Goal: Navigation & Orientation: Find specific page/section

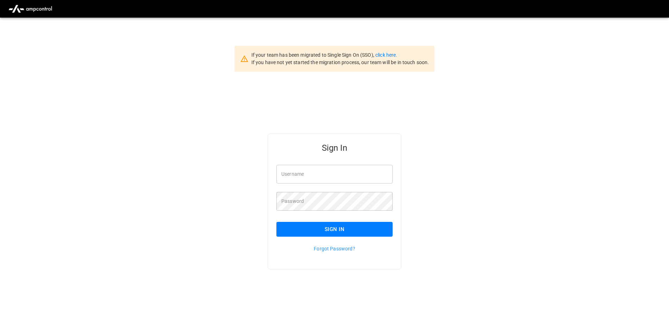
type input "**********"
click at [343, 233] on button "Sign In" at bounding box center [334, 229] width 116 height 15
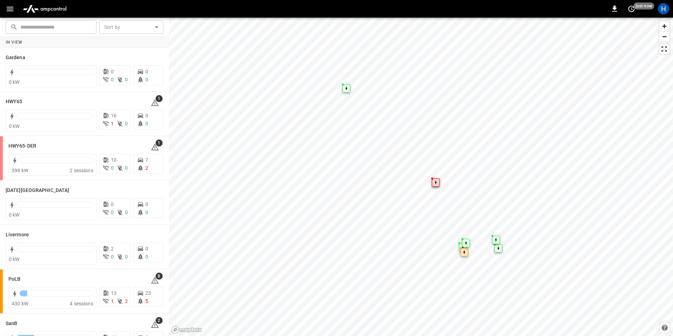
click at [6, 11] on icon "button" at bounding box center [10, 9] width 9 height 9
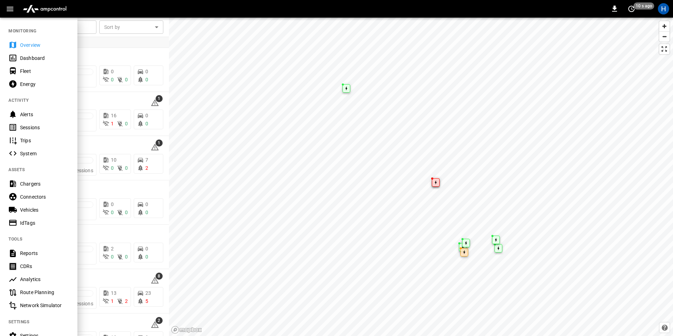
click at [15, 58] on icon at bounding box center [12, 57] width 9 height 9
